Goal: Transaction & Acquisition: Purchase product/service

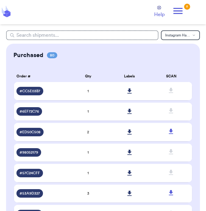
click at [178, 12] on icon at bounding box center [178, 11] width 12 height 12
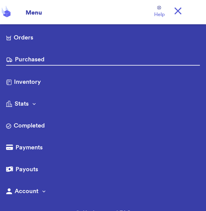
click at [53, 39] on link "Orders" at bounding box center [102, 38] width 193 height 10
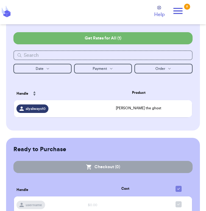
scroll to position [74, 0]
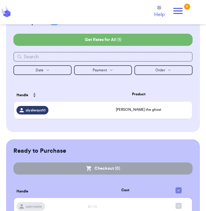
click at [137, 110] on span "thaddeus the ghost" at bounding box center [138, 110] width 45 height 4
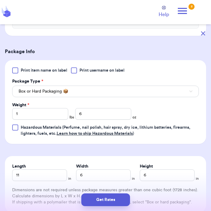
scroll to position [222, 0]
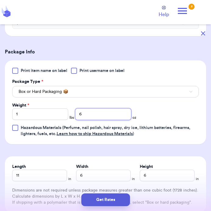
click at [110, 115] on input "6" at bounding box center [103, 115] width 56 height 12
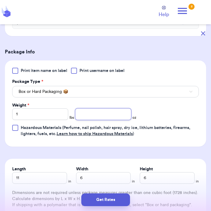
type input "2"
type input "4"
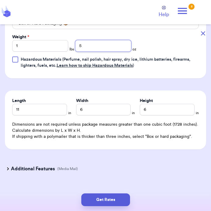
scroll to position [289, 0]
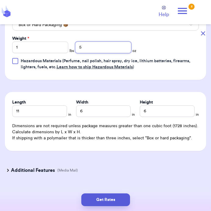
type input "5"
click at [114, 200] on button "Get Rates" at bounding box center [105, 200] width 49 height 13
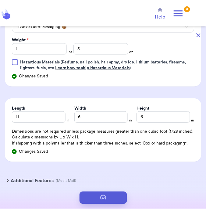
scroll to position [0, 0]
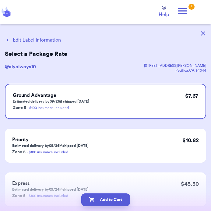
click at [115, 201] on button "Add to Cart" at bounding box center [105, 200] width 49 height 13
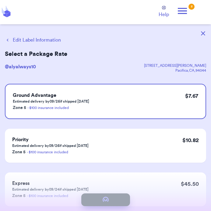
checkbox input "true"
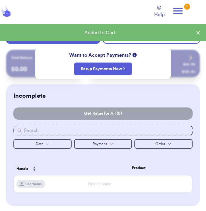
click at [183, 12] on icon at bounding box center [178, 11] width 12 height 12
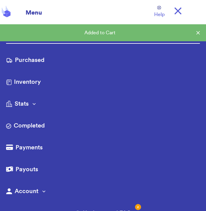
click at [120, 63] on link "Purchased" at bounding box center [102, 61] width 193 height 10
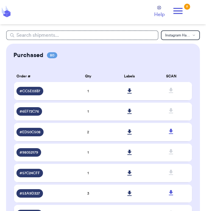
click at [179, 12] on icon at bounding box center [178, 11] width 12 height 12
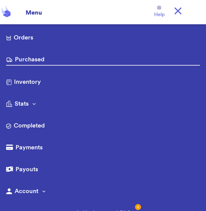
click at [127, 41] on link "Orders" at bounding box center [102, 38] width 193 height 10
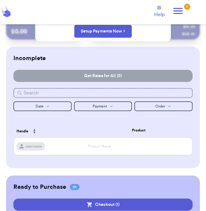
scroll to position [99, 0]
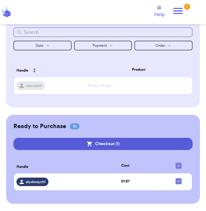
click at [180, 144] on button "Checkout ( 1 )" at bounding box center [102, 144] width 179 height 12
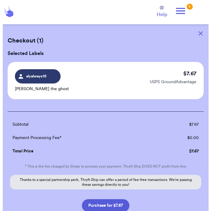
scroll to position [0, 0]
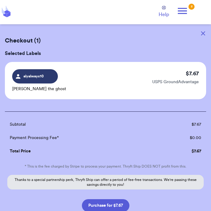
click at [116, 207] on button "Purchase for $7.67" at bounding box center [105, 206] width 47 height 13
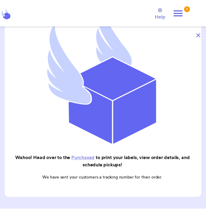
scroll to position [82, 0]
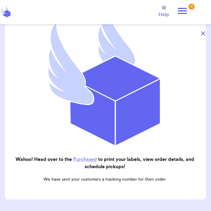
click at [82, 157] on link "Purchased" at bounding box center [85, 159] width 24 height 5
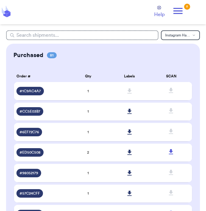
click at [68, 86] on td "1" at bounding box center [87, 91] width 41 height 18
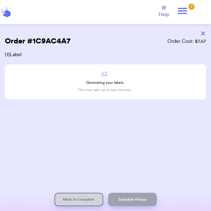
click at [179, 11] on icon at bounding box center [182, 11] width 9 height 6
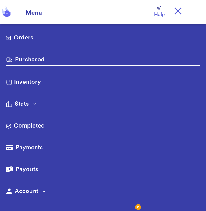
click at [100, 64] on link "Purchased" at bounding box center [102, 60] width 193 height 10
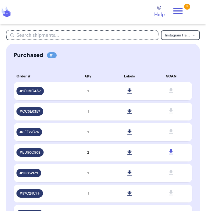
click at [129, 89] on icon at bounding box center [129, 91] width 4 height 5
